Goal: Task Accomplishment & Management: Manage account settings

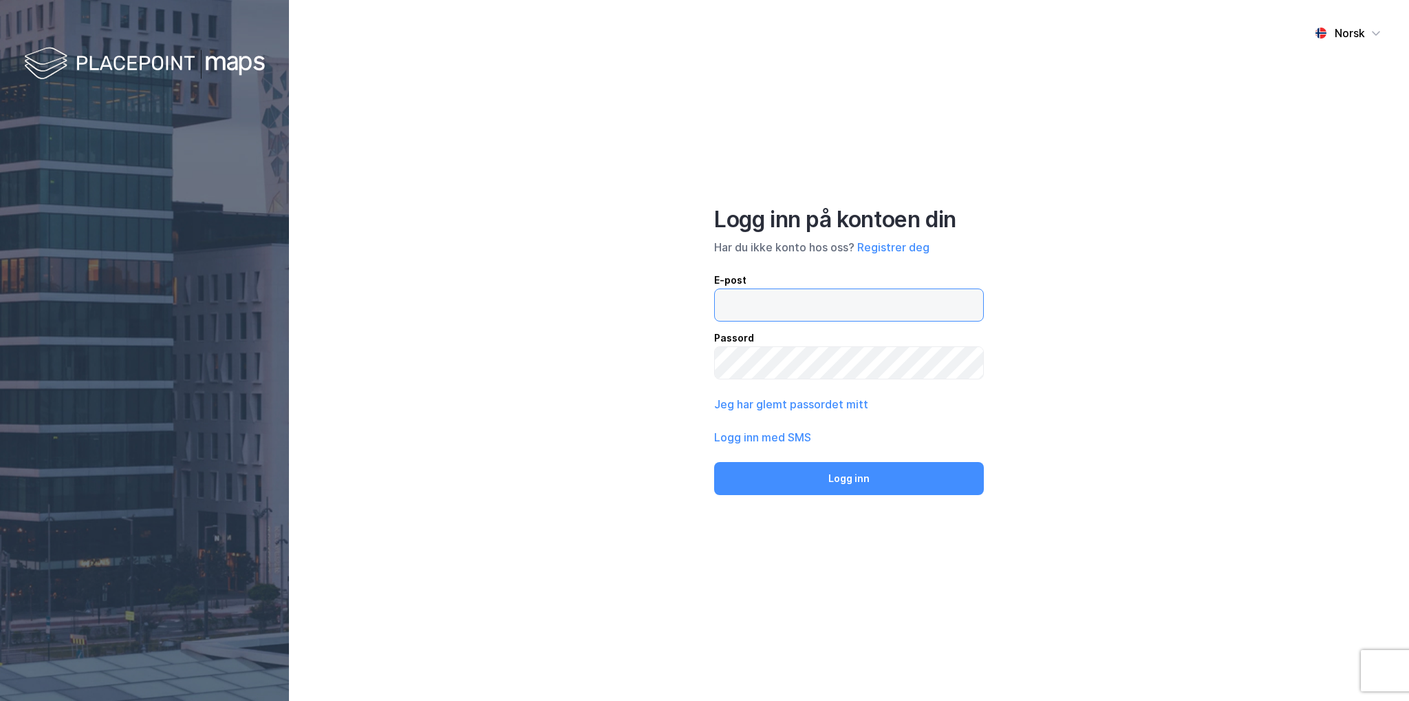
click at [795, 301] on input "email" at bounding box center [849, 305] width 268 height 32
type input "[PERSON_NAME][EMAIL_ADDRESS][DOMAIN_NAME]"
click at [714, 462] on button "Logg inn" at bounding box center [849, 478] width 270 height 33
